Goal: Complete application form: Complete application form

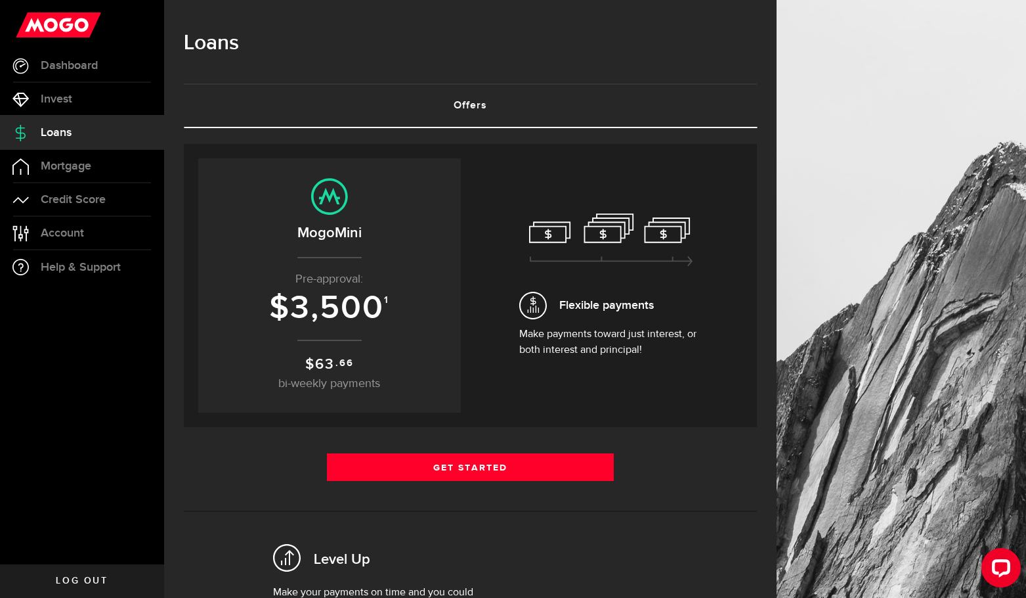
click at [332, 379] on span "bi-weekly payments" at bounding box center [329, 384] width 102 height 12
click at [332, 359] on span "63" at bounding box center [325, 364] width 20 height 18
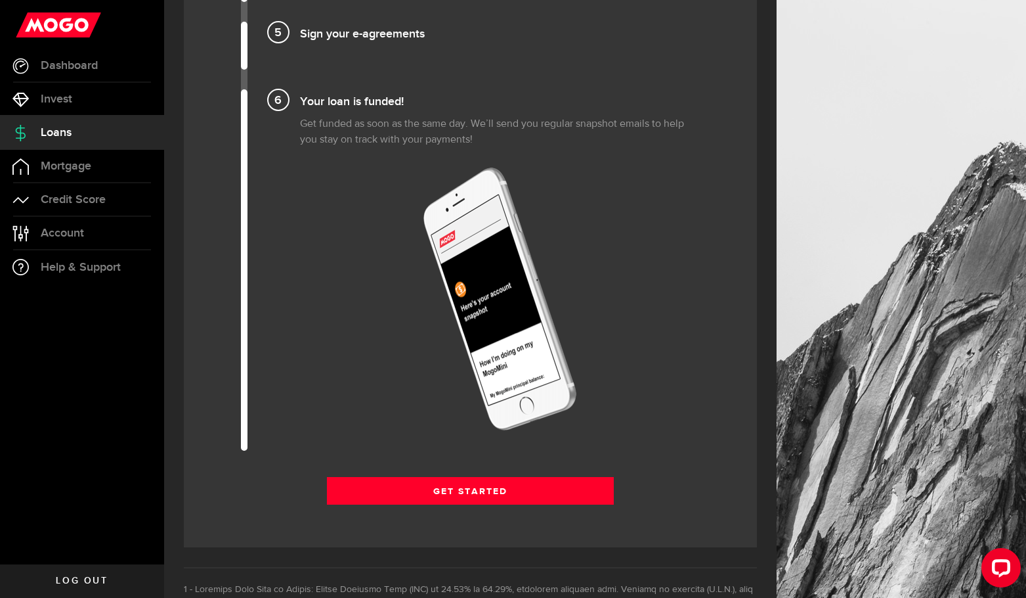
scroll to position [1661, 0]
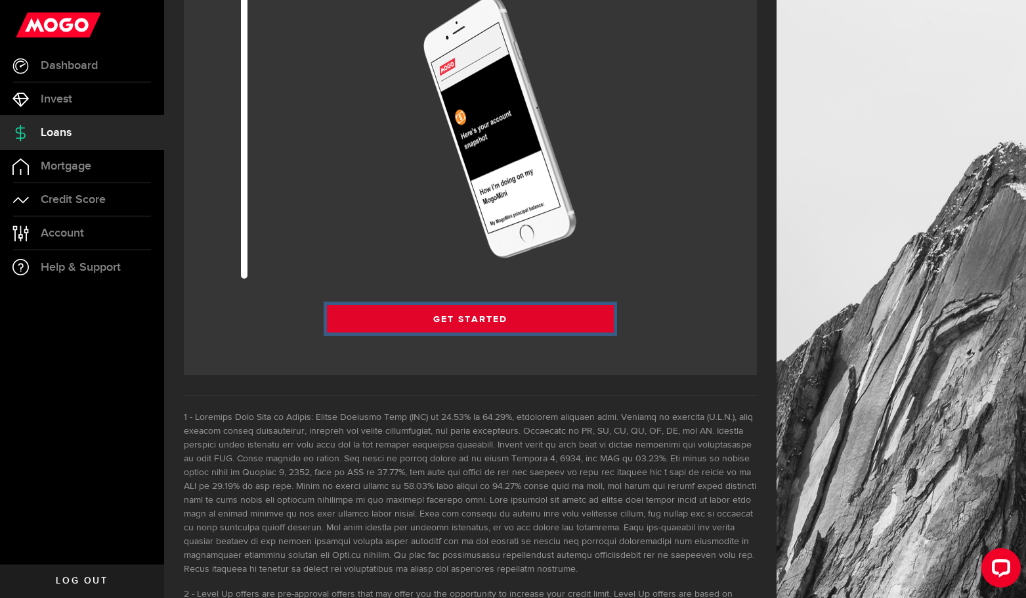
click at [437, 322] on link "Get Started" at bounding box center [470, 319] width 287 height 28
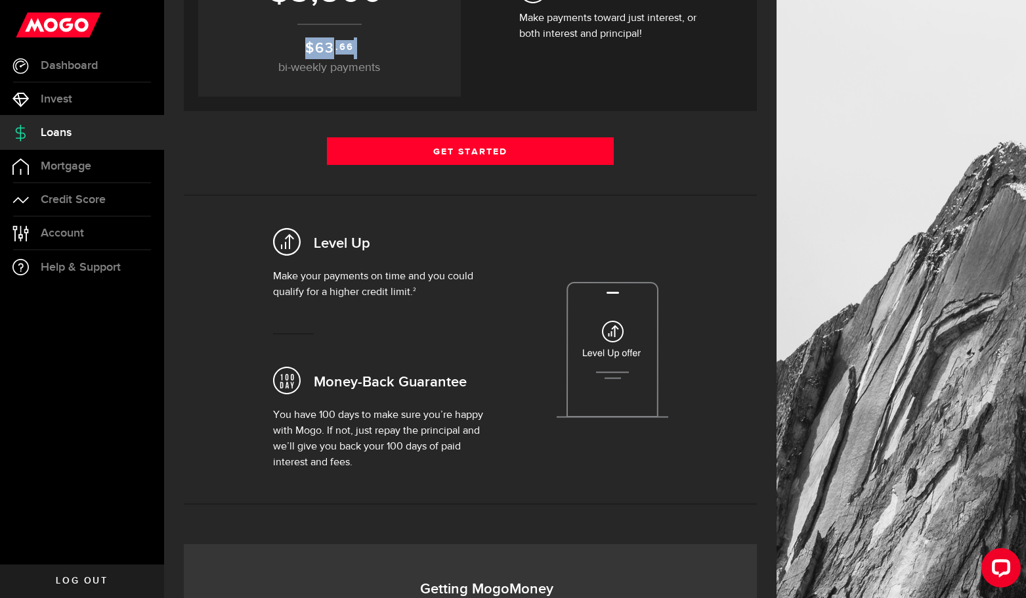
scroll to position [229, 0]
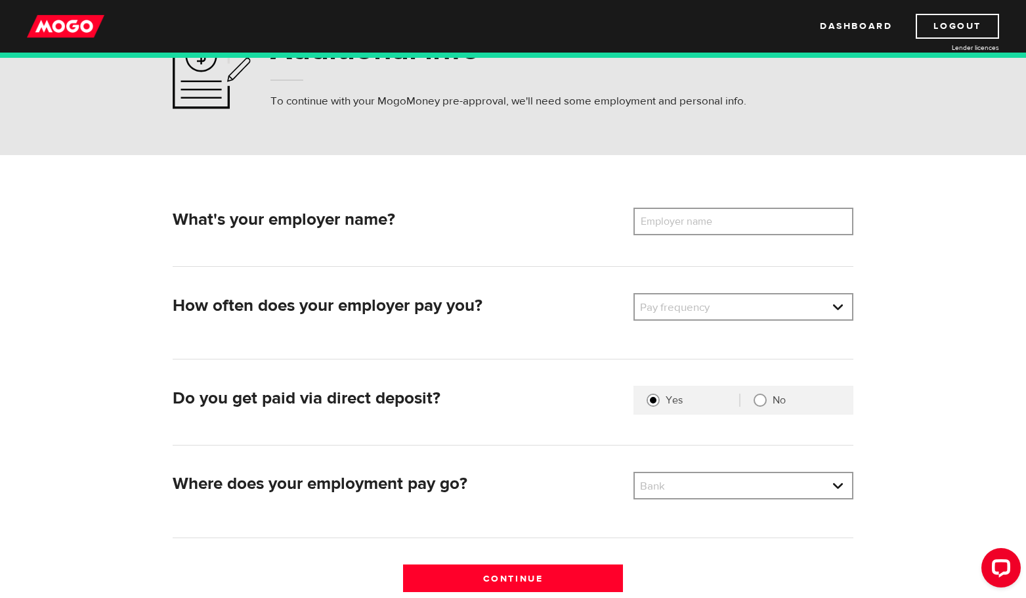
scroll to position [97, 0]
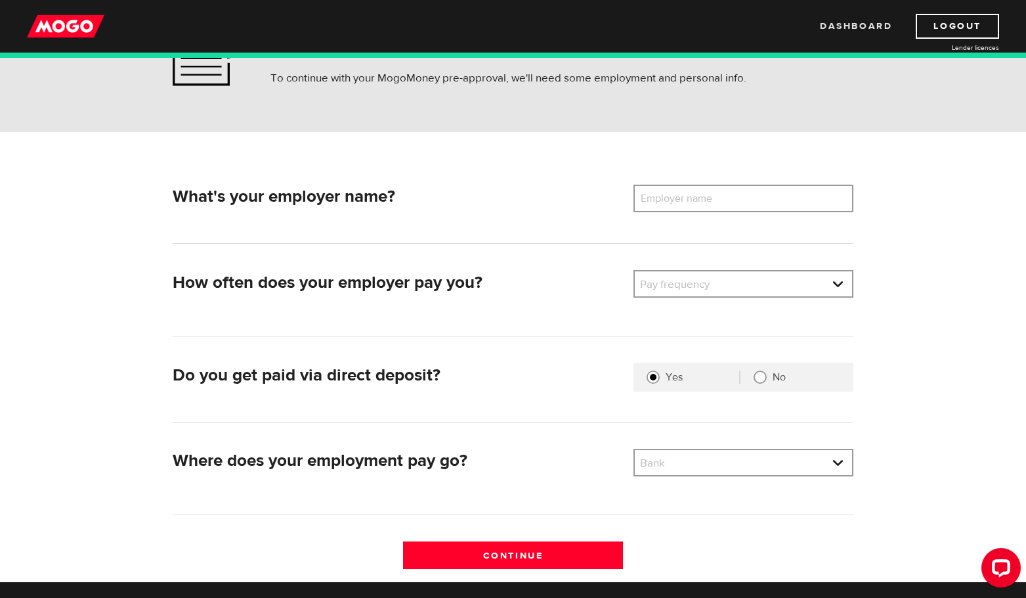
click at [864, 25] on link "Dashboard" at bounding box center [856, 26] width 72 height 25
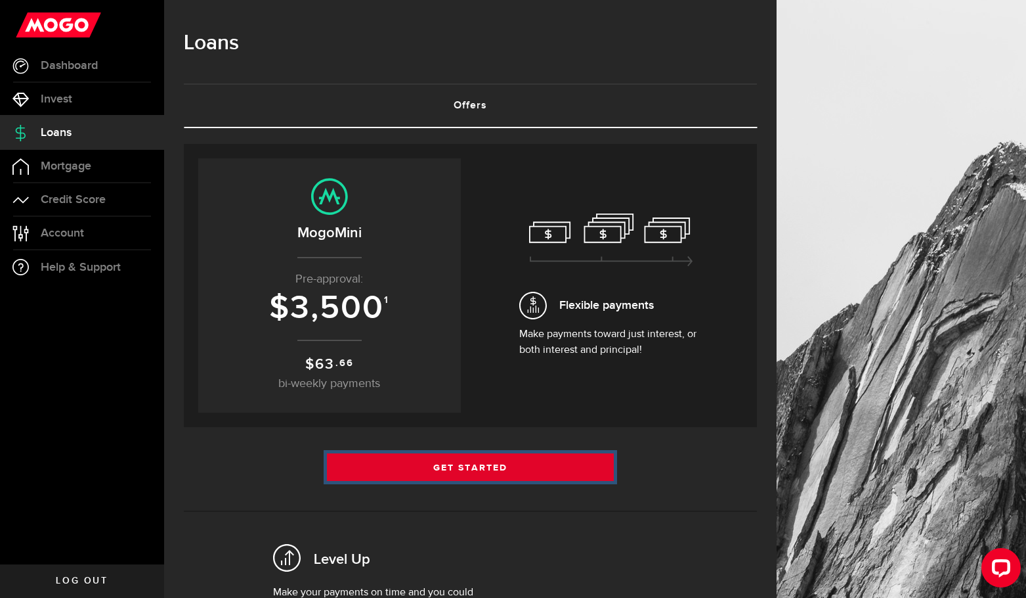
click at [450, 470] on link "Get Started" at bounding box center [470, 467] width 287 height 28
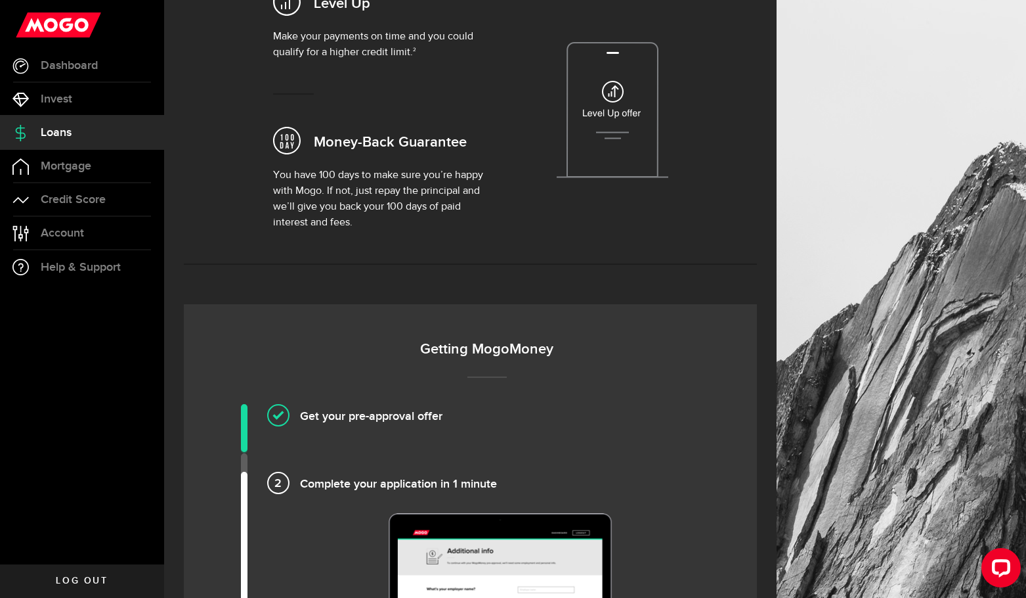
scroll to position [102, 0]
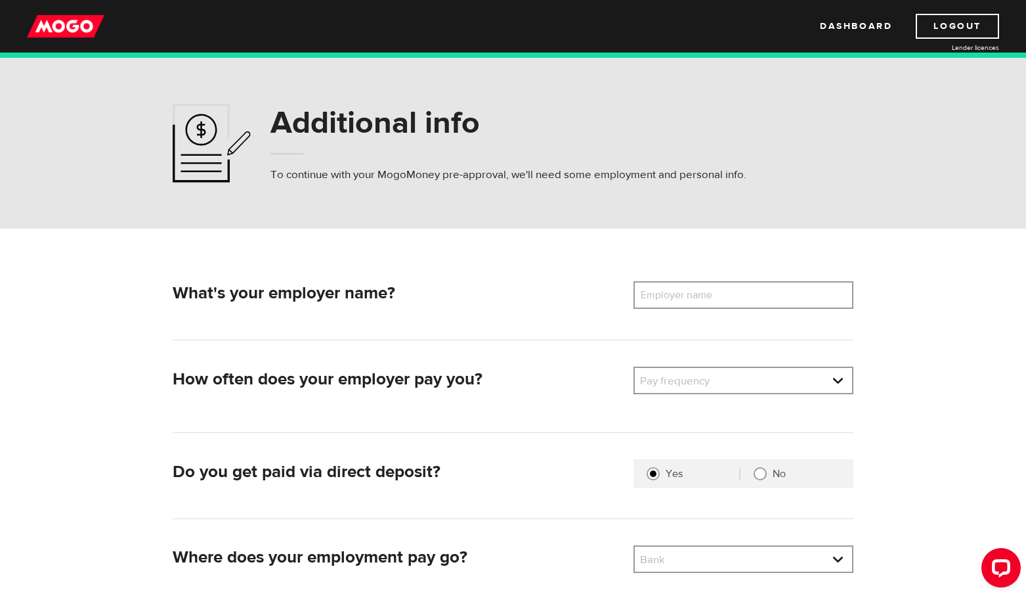
click at [684, 297] on label "Employer name" at bounding box center [687, 295] width 106 height 28
click at [684, 297] on input "Employer name" at bounding box center [744, 295] width 220 height 28
type input "Jane App"
click at [725, 382] on link at bounding box center [743, 380] width 217 height 25
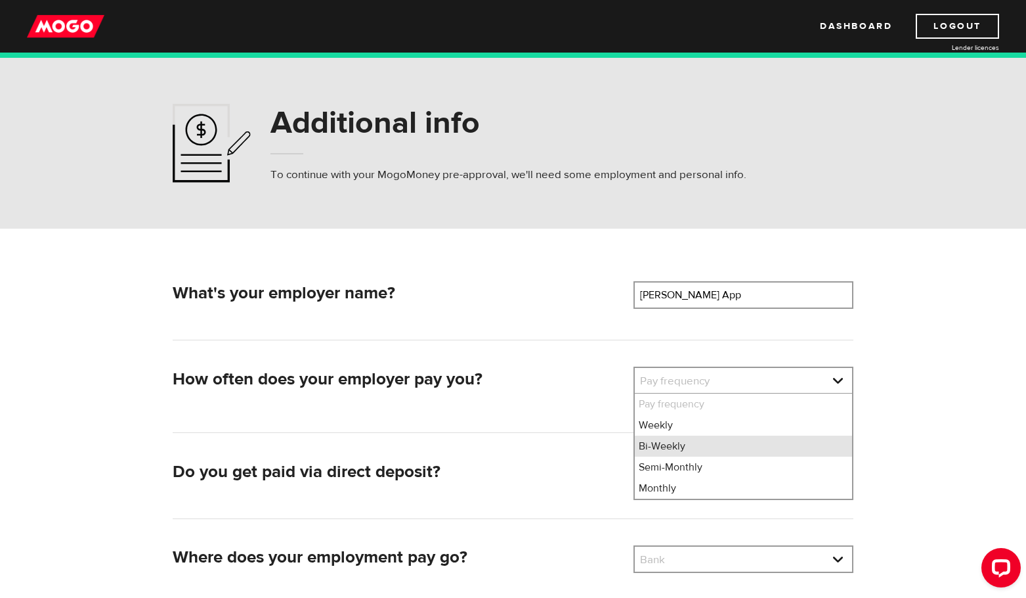
click at [685, 451] on li "Bi-Weekly" at bounding box center [743, 445] width 217 height 21
select select "2"
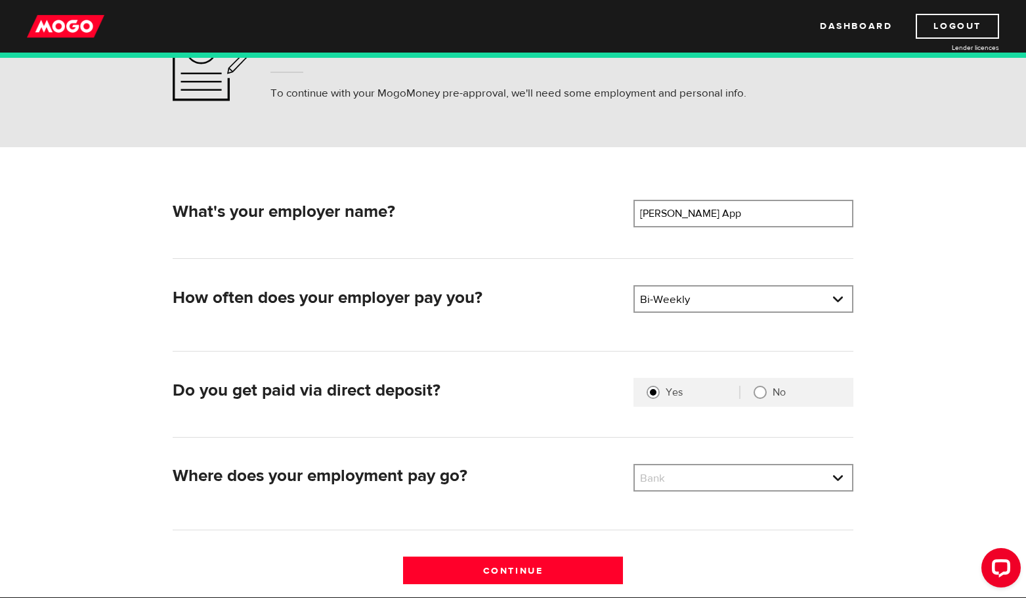
scroll to position [79, 0]
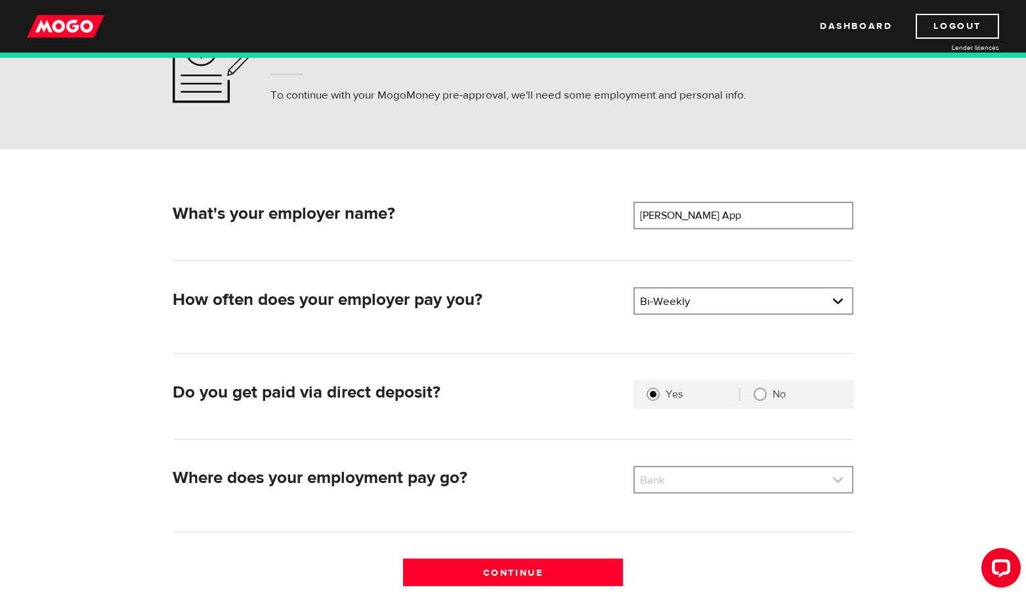
click at [686, 484] on link at bounding box center [743, 479] width 217 height 25
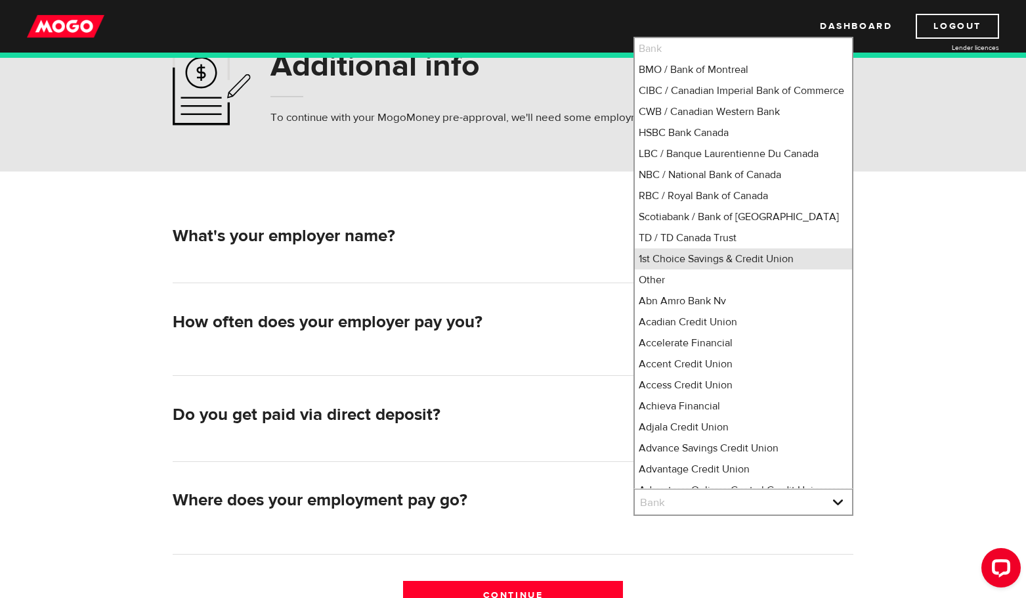
scroll to position [55, 0]
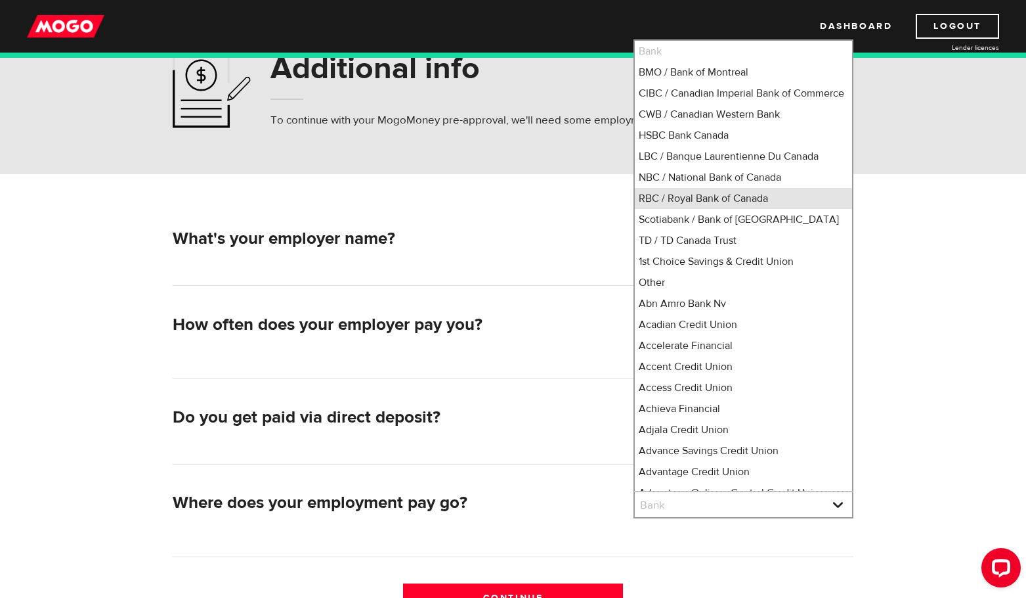
click at [768, 209] on li "RBC / Royal Bank of Canada" at bounding box center [743, 198] width 217 height 21
select select "8"
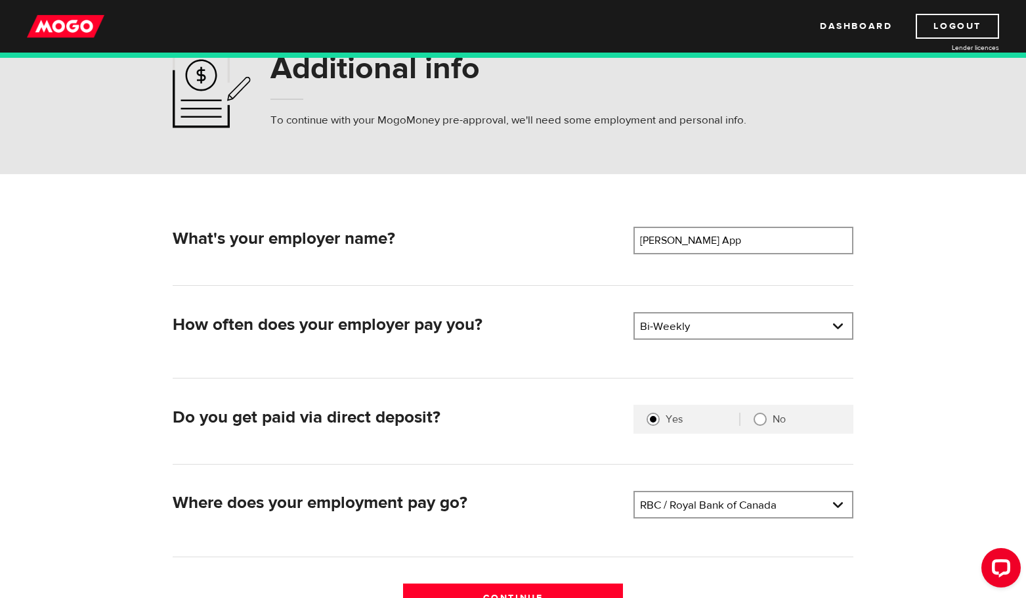
scroll to position [95, 0]
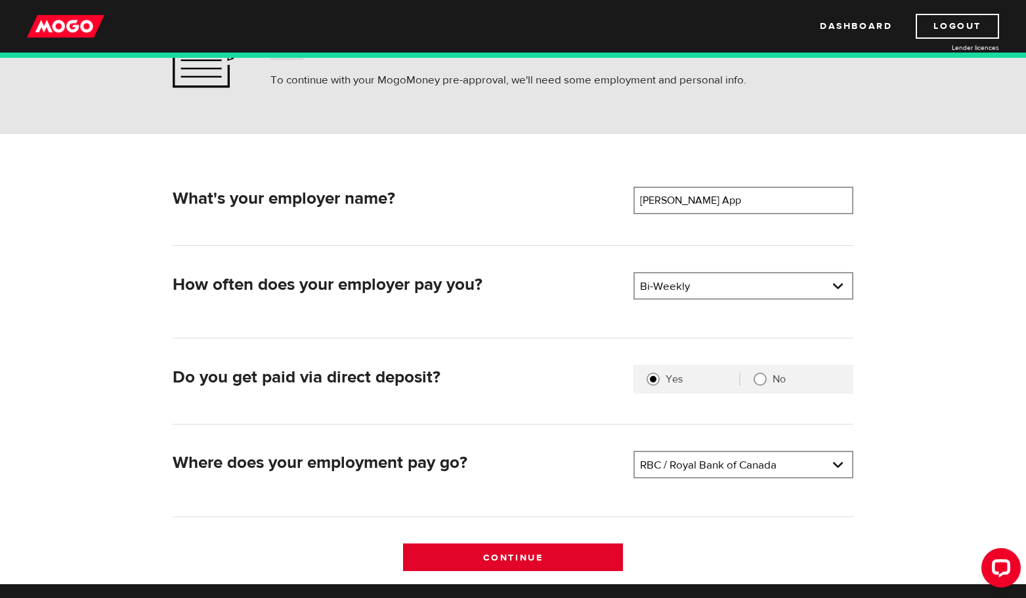
click at [539, 558] on input "Continue" at bounding box center [513, 557] width 220 height 28
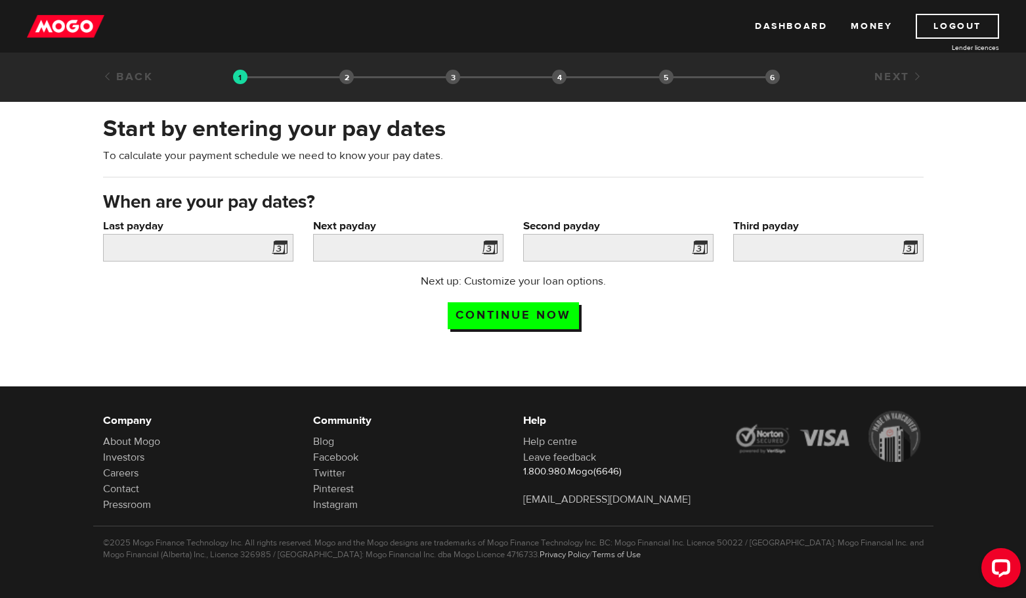
click at [122, 80] on link "Back" at bounding box center [128, 77] width 51 height 14
click at [76, 31] on img at bounding box center [65, 26] width 77 height 25
